Goal: Information Seeking & Learning: Learn about a topic

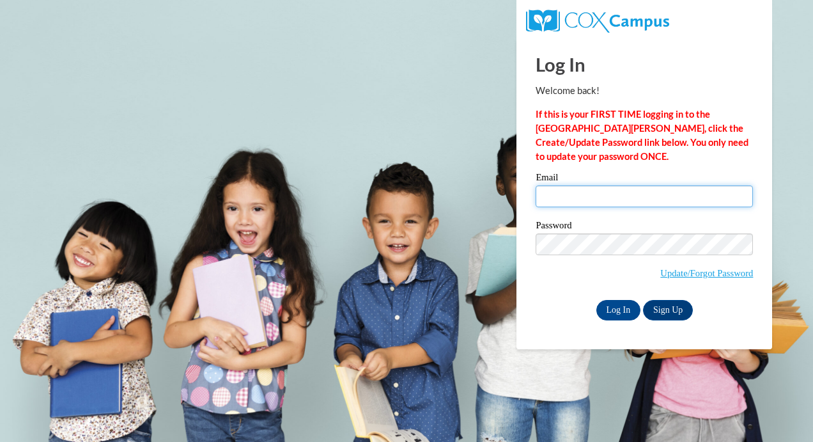
click at [559, 187] on input "Email" at bounding box center [643, 196] width 217 height 22
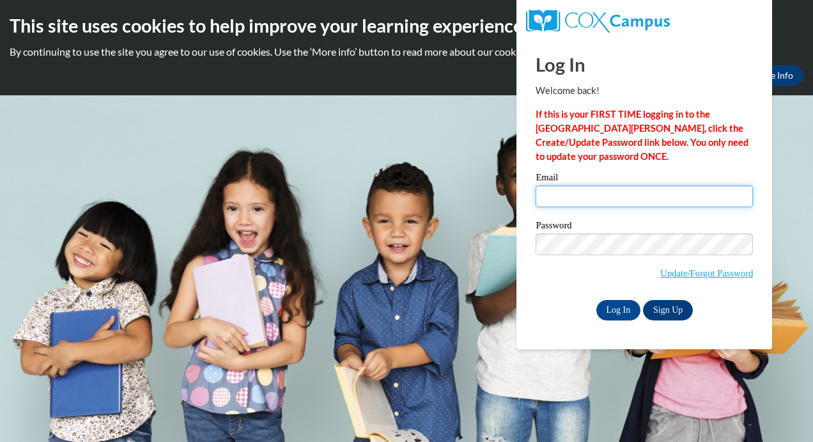
type input "[PERSON_NAME][EMAIL_ADDRESS][DOMAIN_NAME]"
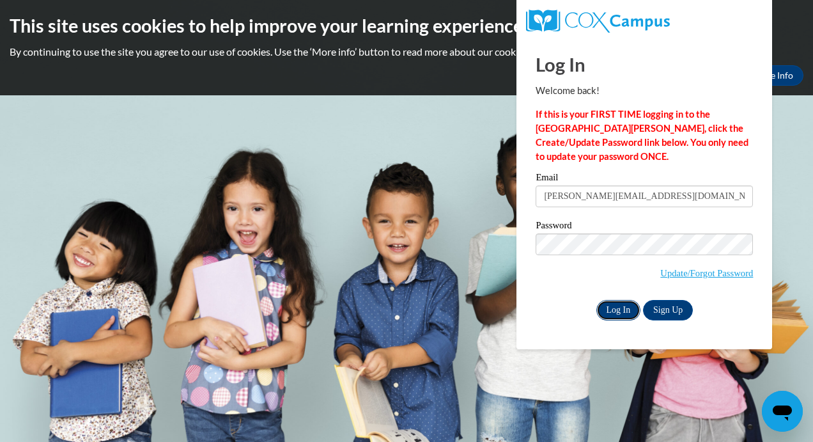
click at [630, 312] on input "Log In" at bounding box center [618, 310] width 45 height 20
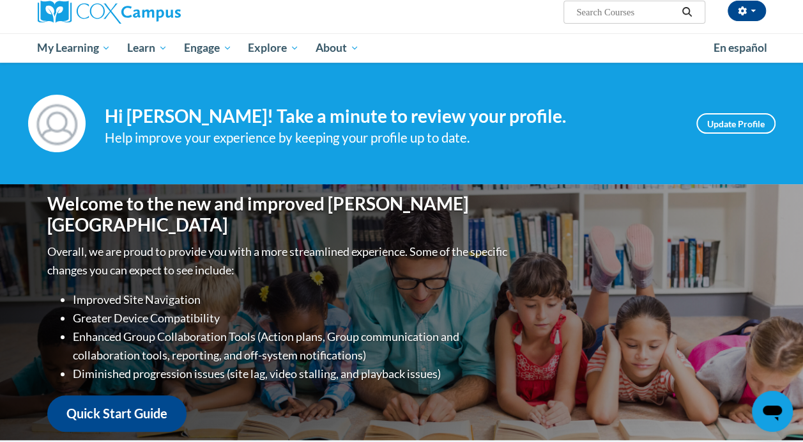
scroll to position [104, 0]
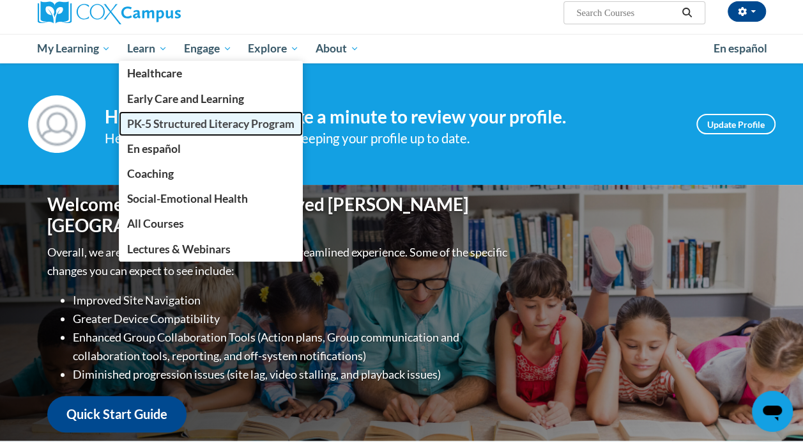
click at [161, 132] on link "PK-5 Structured Literacy Program" at bounding box center [211, 123] width 184 height 25
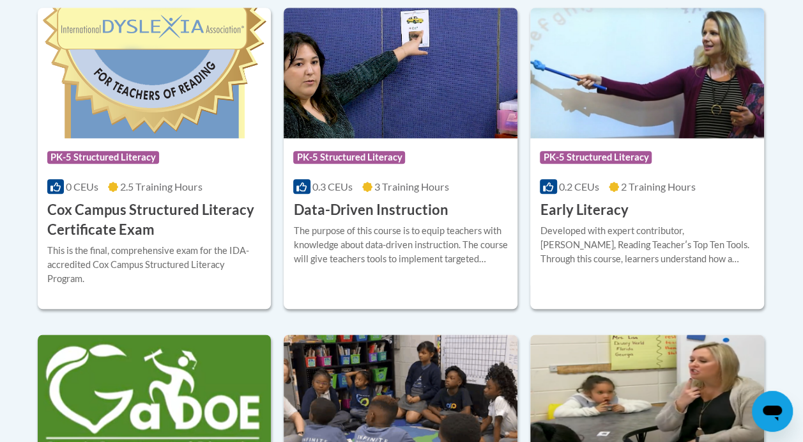
scroll to position [557, 0]
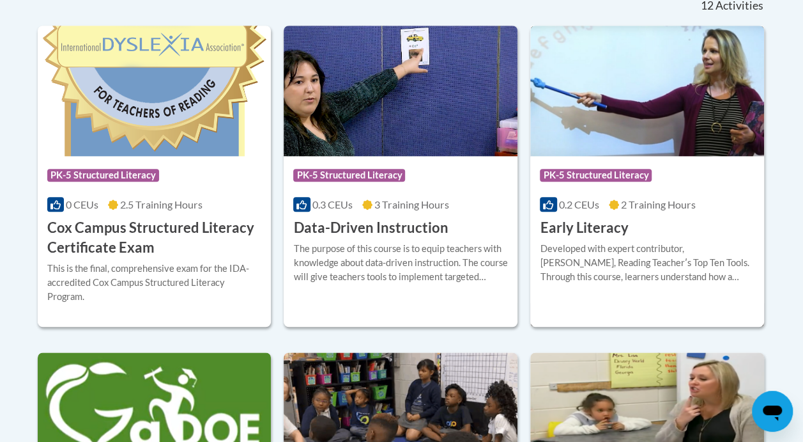
click at [639, 137] on img at bounding box center [647, 91] width 234 height 130
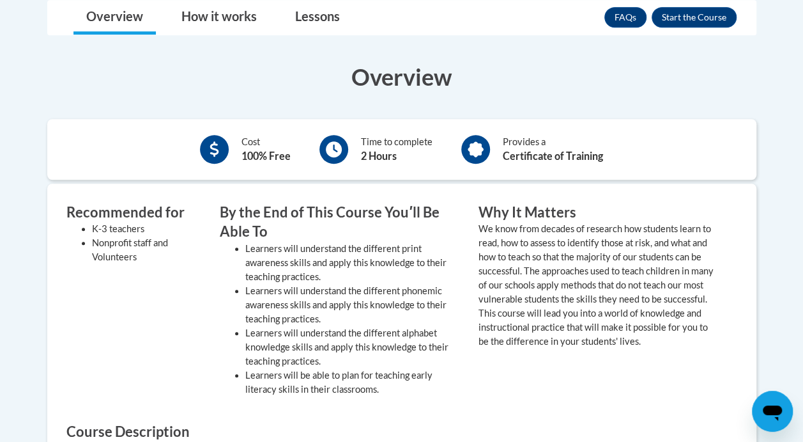
scroll to position [267, 0]
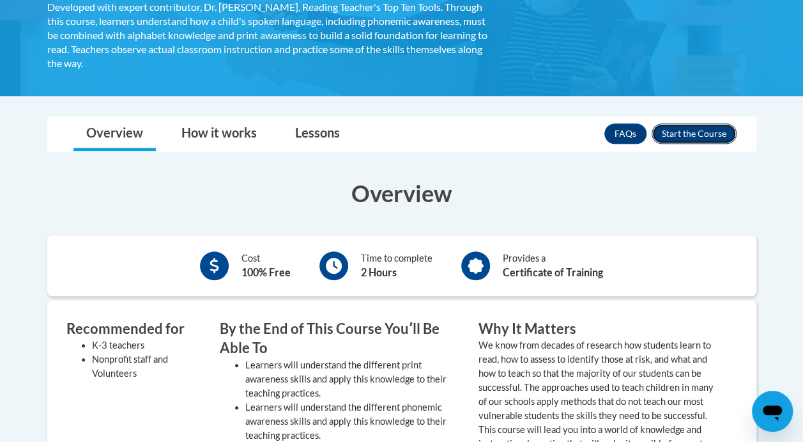
click at [659, 130] on button "Enroll" at bounding box center [694, 133] width 85 height 20
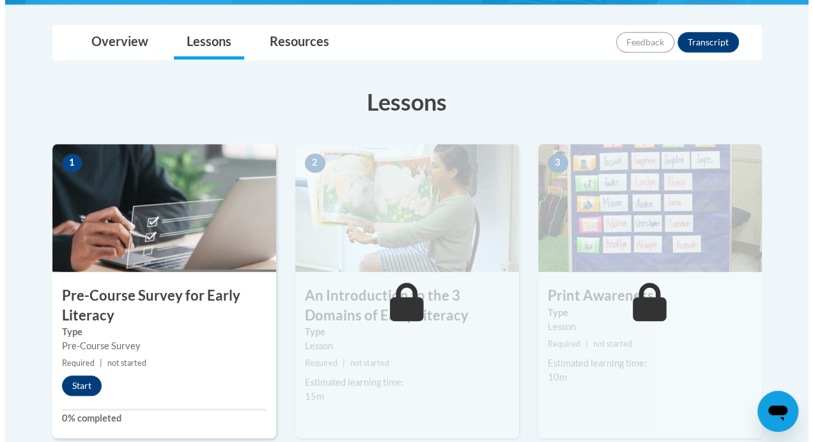
scroll to position [356, 0]
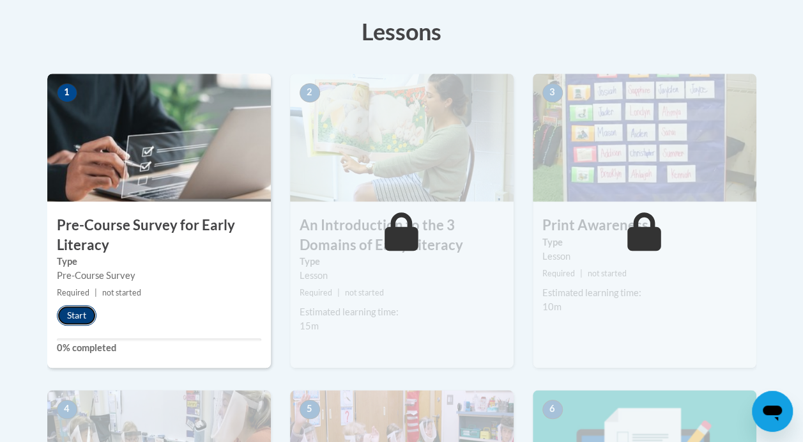
click at [78, 316] on button "Start" at bounding box center [77, 315] width 40 height 20
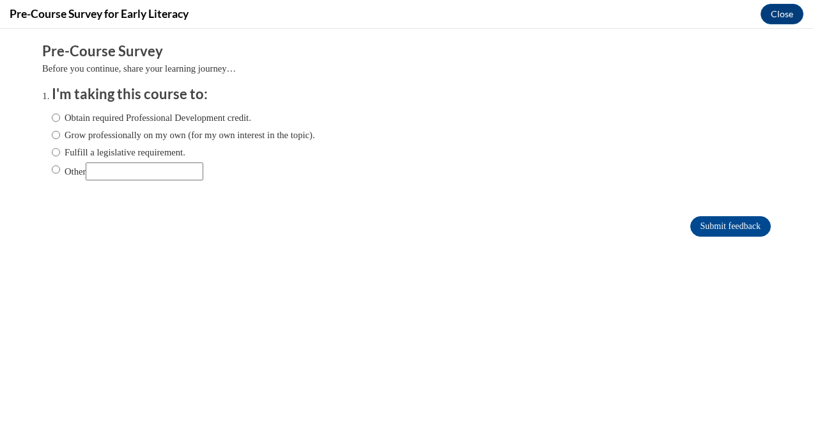
scroll to position [0, 0]
click at [108, 121] on label "Obtain required Professional Development credit." at bounding box center [151, 118] width 199 height 14
click at [60, 121] on input "Obtain required Professional Development credit." at bounding box center [56, 118] width 8 height 14
radio input "true"
click at [726, 226] on input "Submit feedback" at bounding box center [730, 226] width 81 height 20
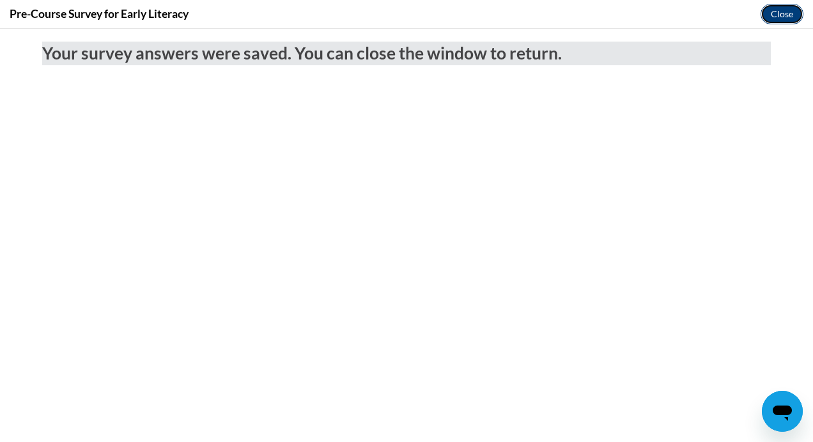
click at [776, 17] on button "Close" at bounding box center [781, 14] width 43 height 20
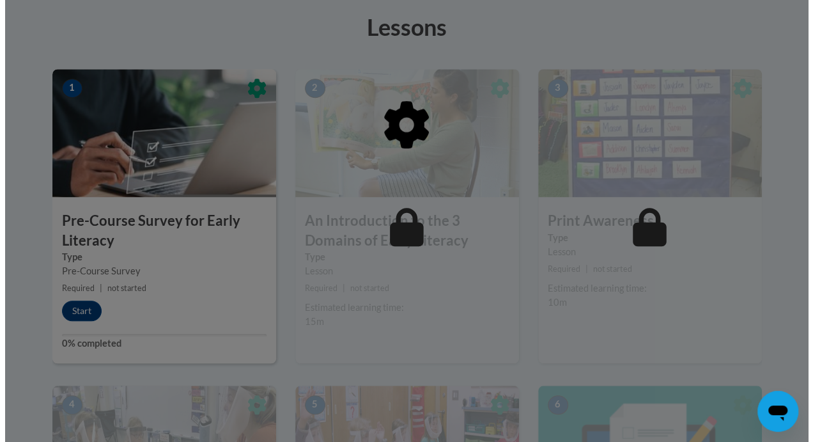
scroll to position [360, 0]
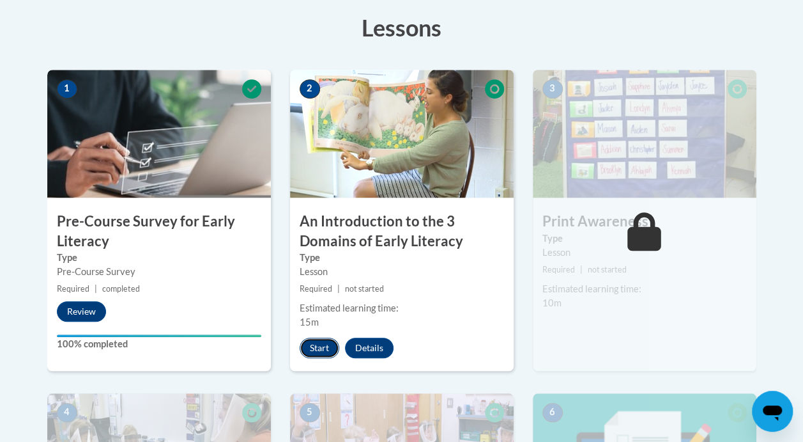
click at [319, 348] on button "Start" at bounding box center [320, 347] width 40 height 20
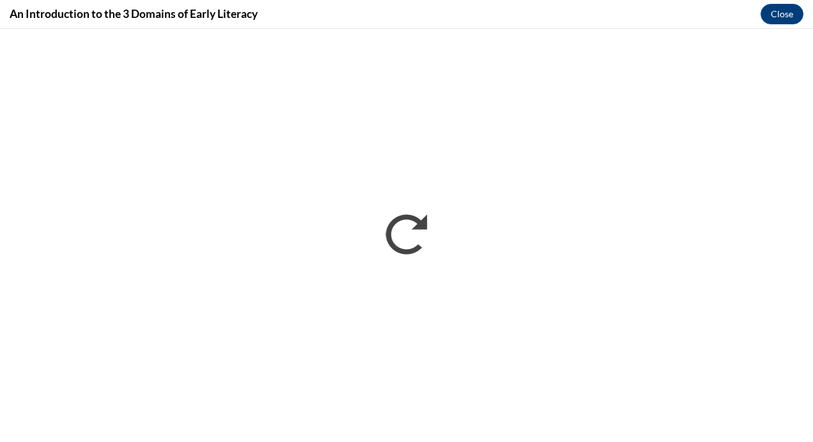
scroll to position [0, 0]
